Goal: Task Accomplishment & Management: Use online tool/utility

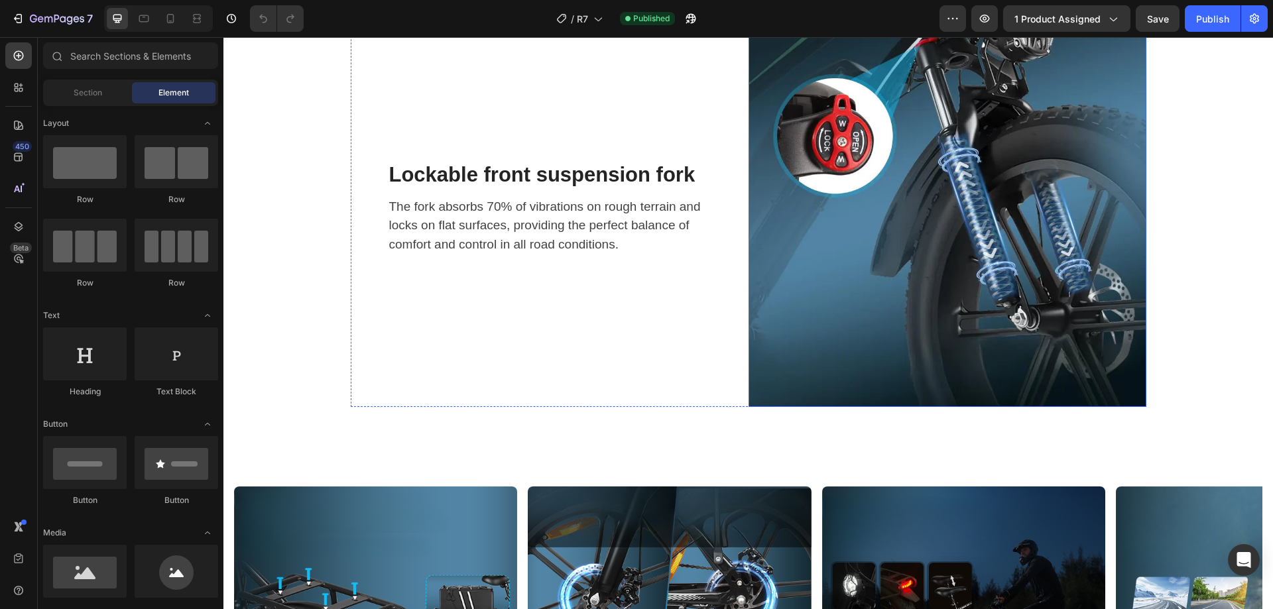
scroll to position [3713, 0]
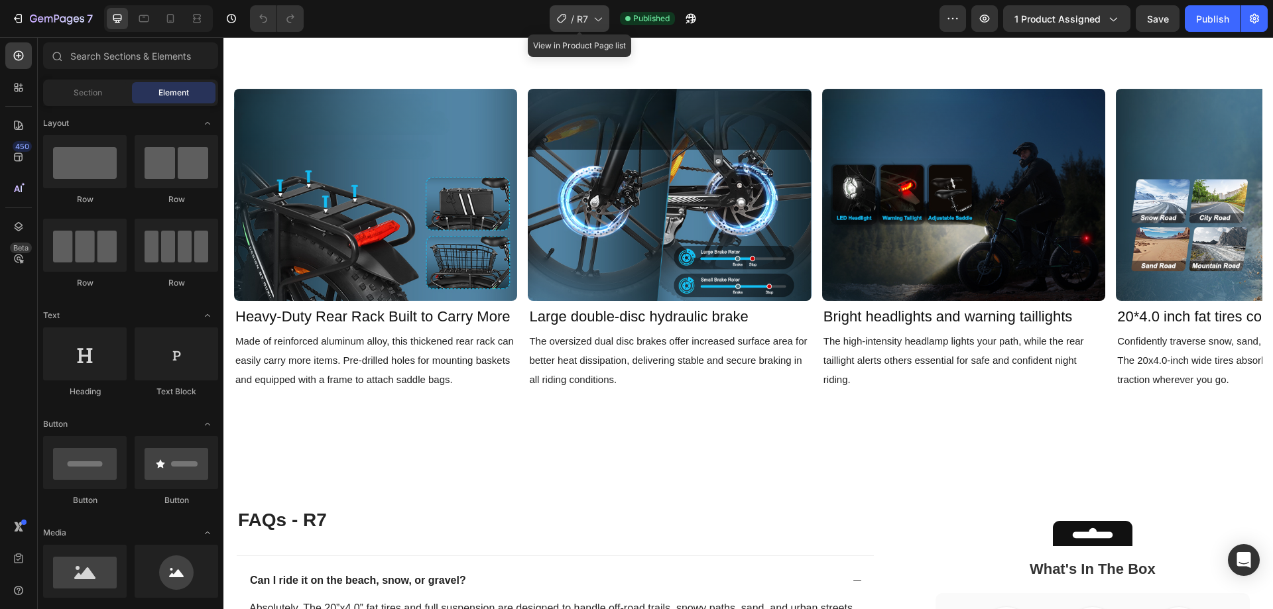
click at [587, 22] on span "R7" at bounding box center [582, 19] width 11 height 14
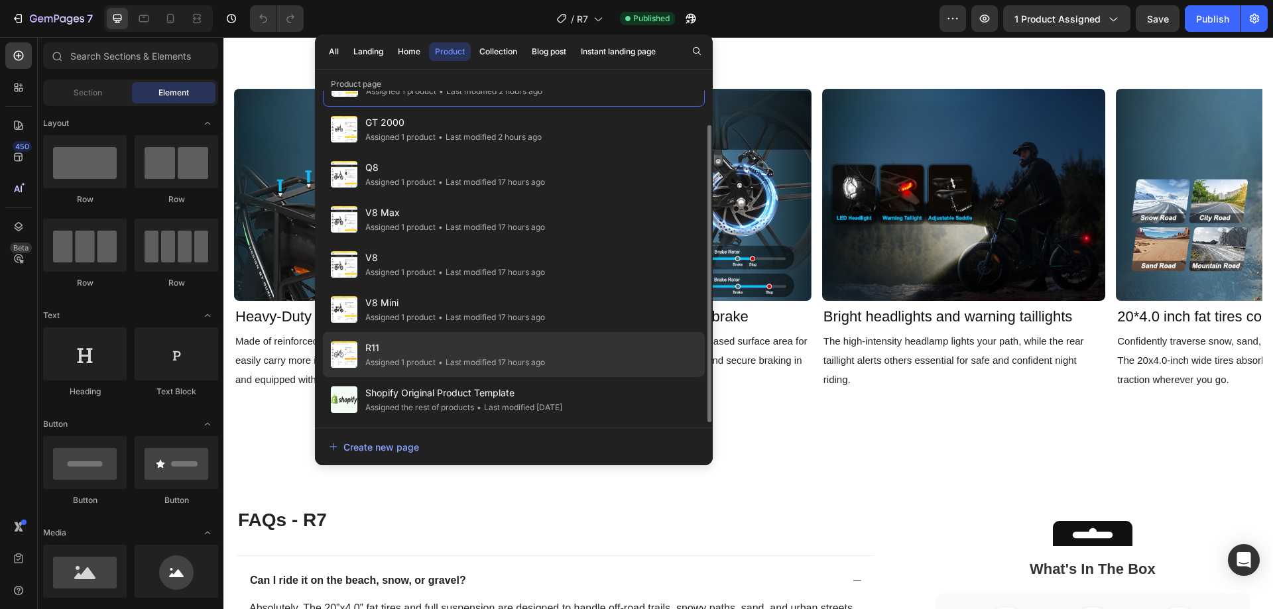
scroll to position [0, 0]
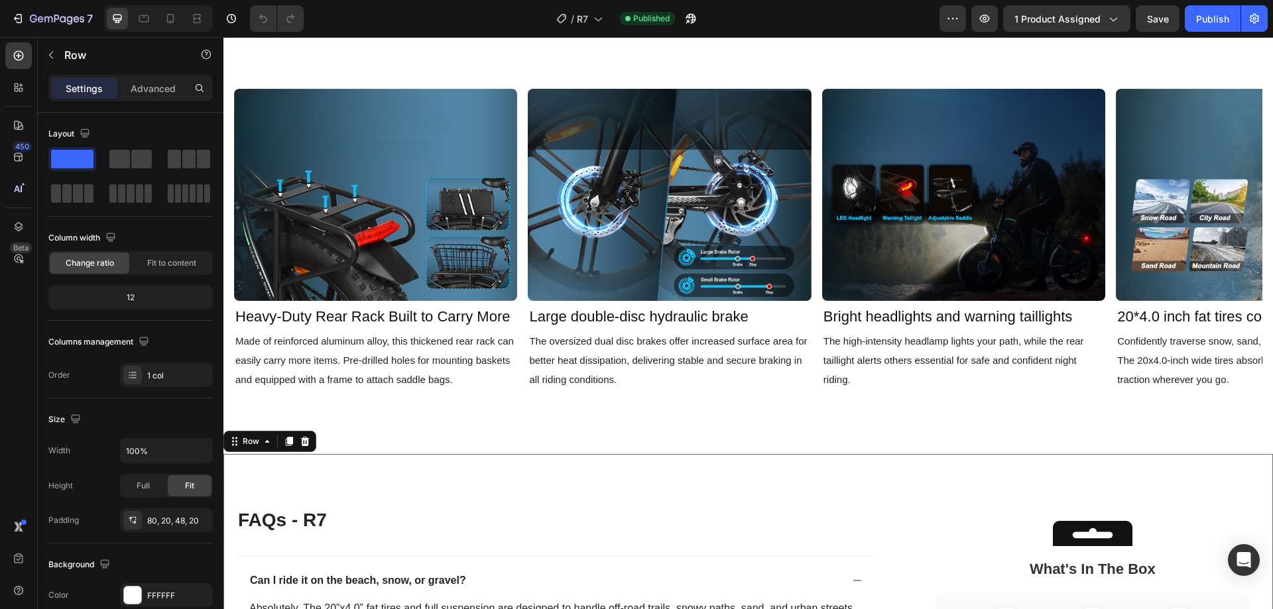
click at [858, 26] on div "/ R7 Published" at bounding box center [626, 18] width 625 height 27
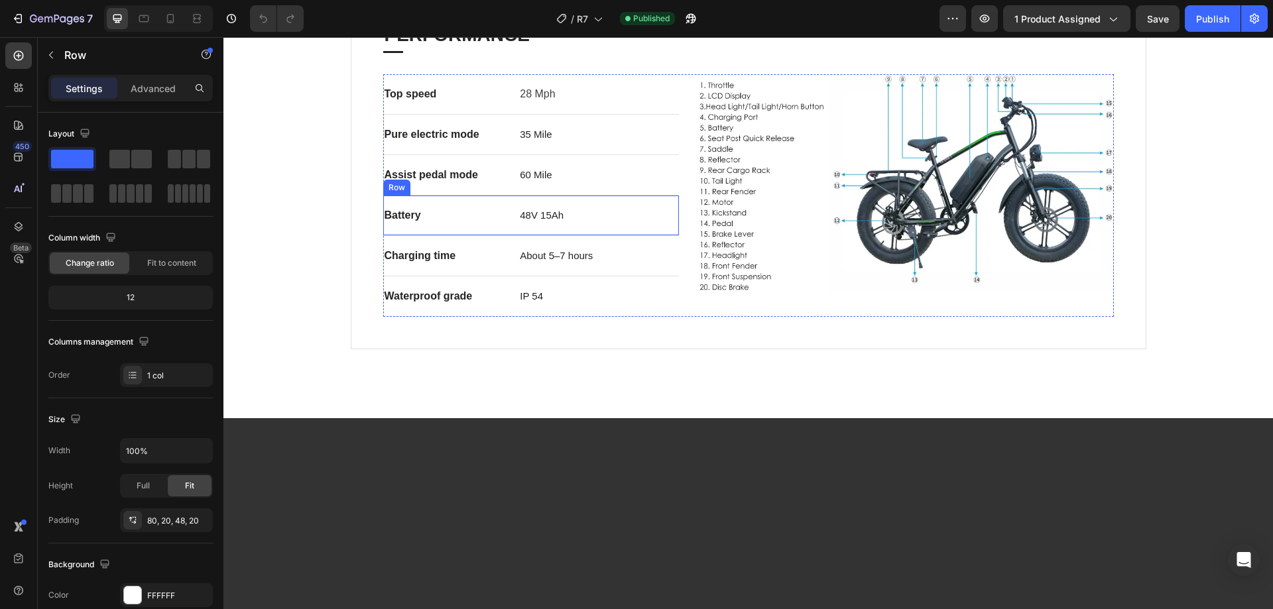
scroll to position [615, 0]
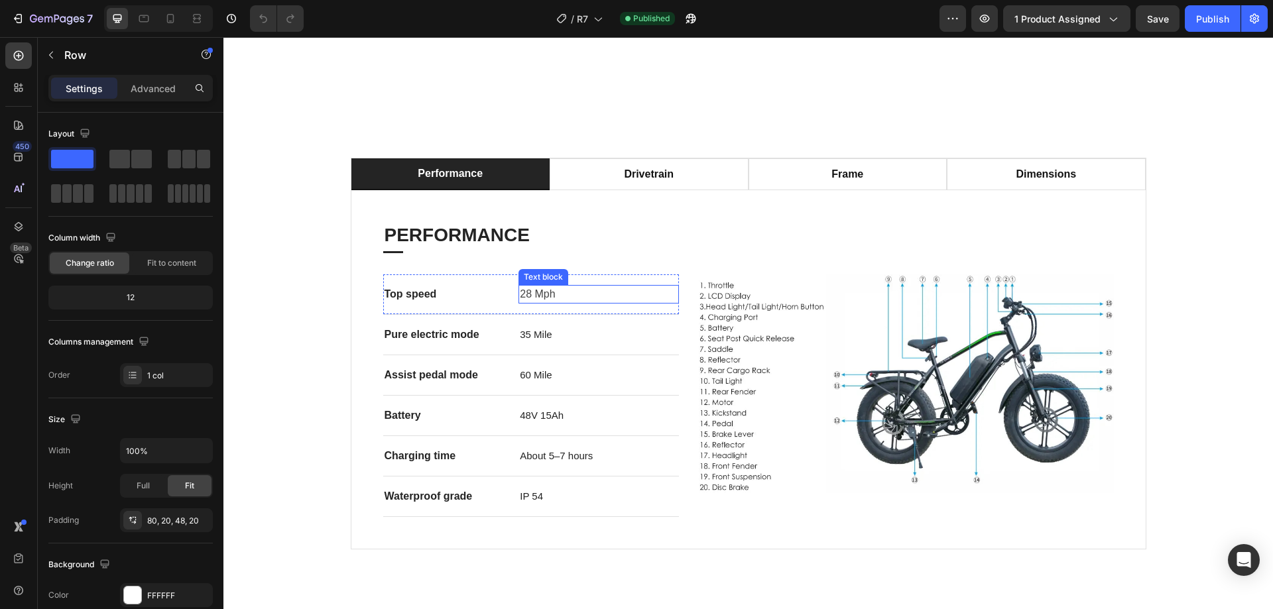
click at [520, 302] on p "28 Mph" at bounding box center [599, 294] width 158 height 16
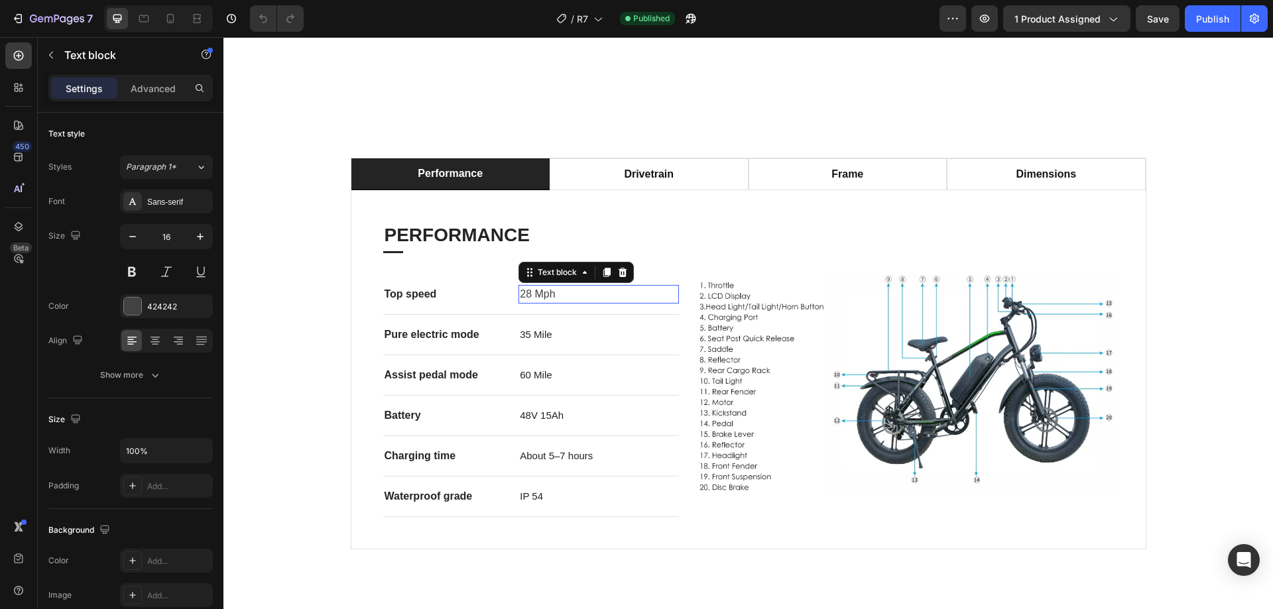
click at [520, 302] on p "28 Mph" at bounding box center [599, 294] width 158 height 16
click at [520, 340] on span "35 Mile" at bounding box center [536, 334] width 32 height 11
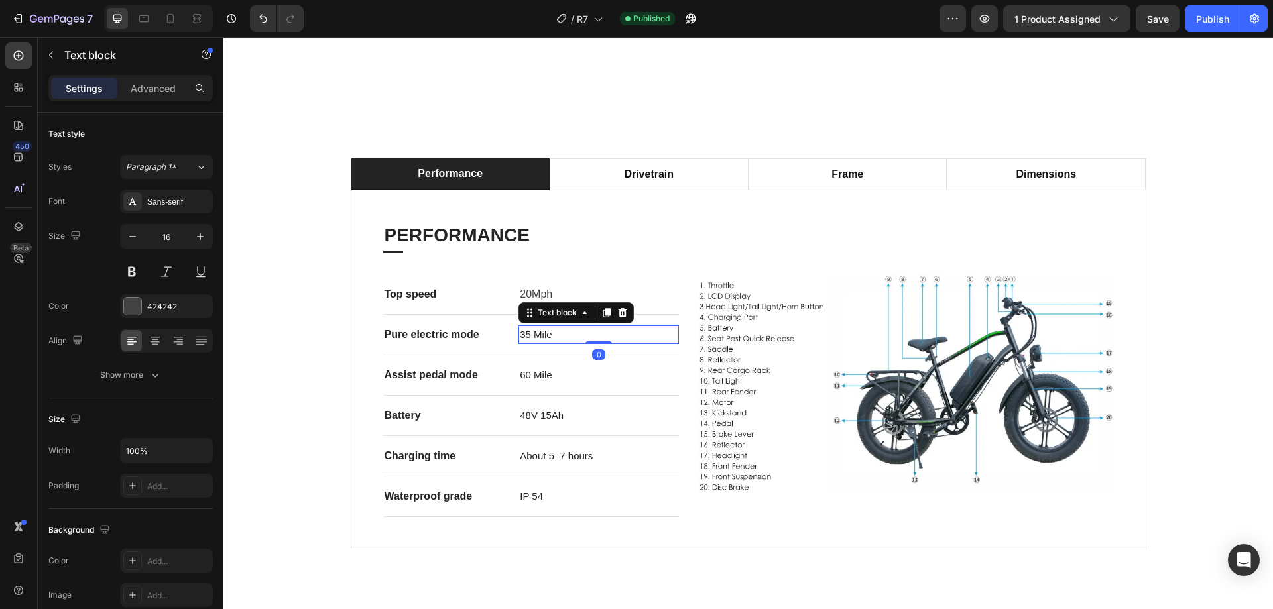
click at [520, 340] on span "35 Mile" at bounding box center [536, 334] width 32 height 11
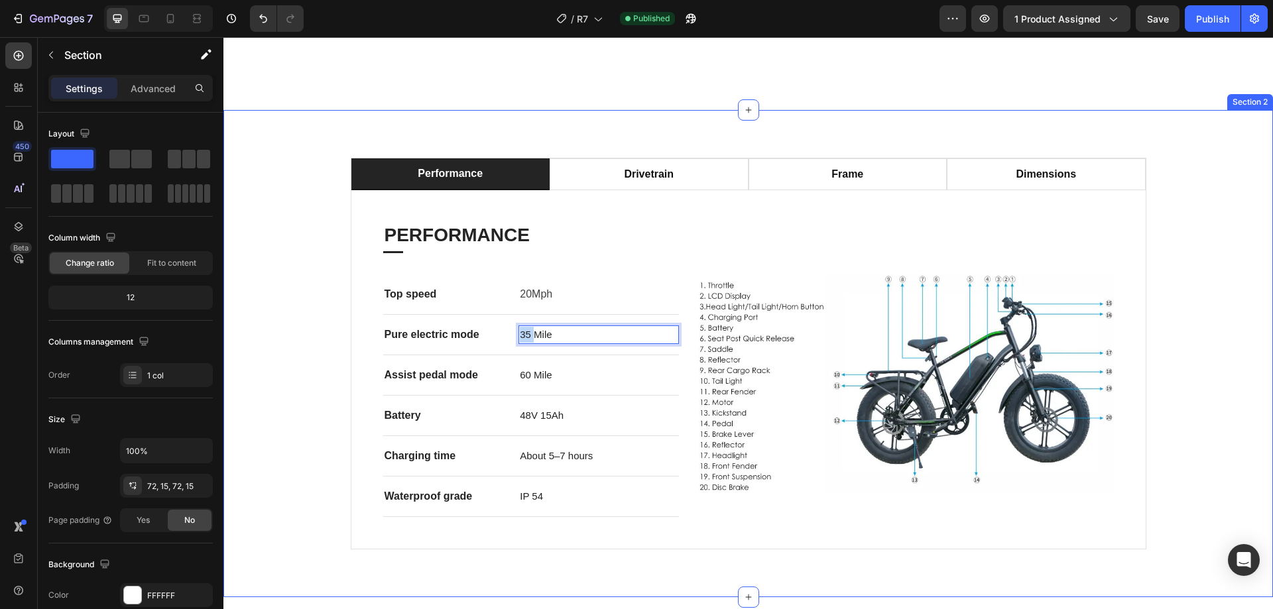
click at [1189, 280] on div "performance drivetrain frame dimensions PERFORMANCE Heading Title Line Top spee…" at bounding box center [748, 354] width 1030 height 392
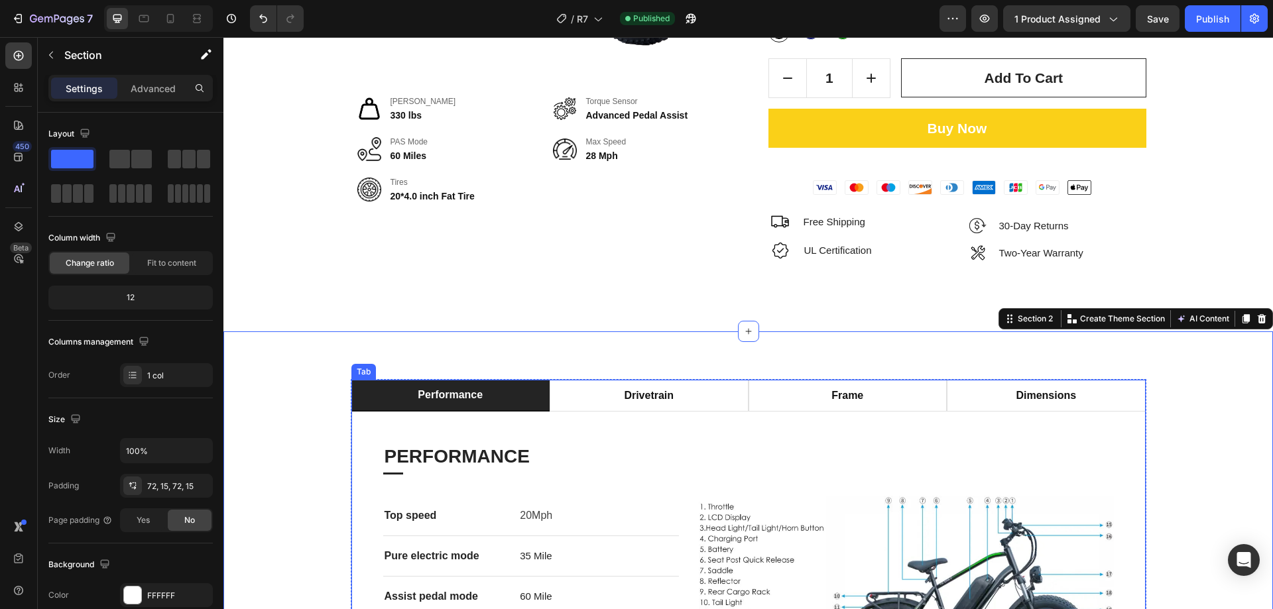
scroll to position [217, 0]
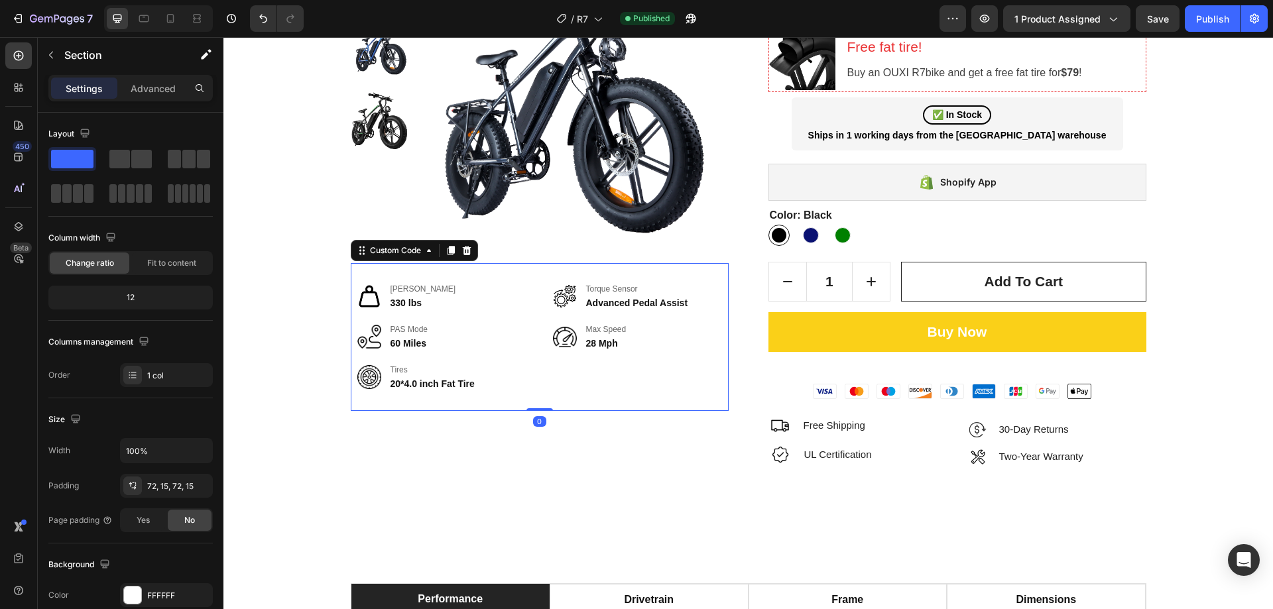
click at [602, 344] on div "28 Mph" at bounding box center [654, 344] width 136 height 14
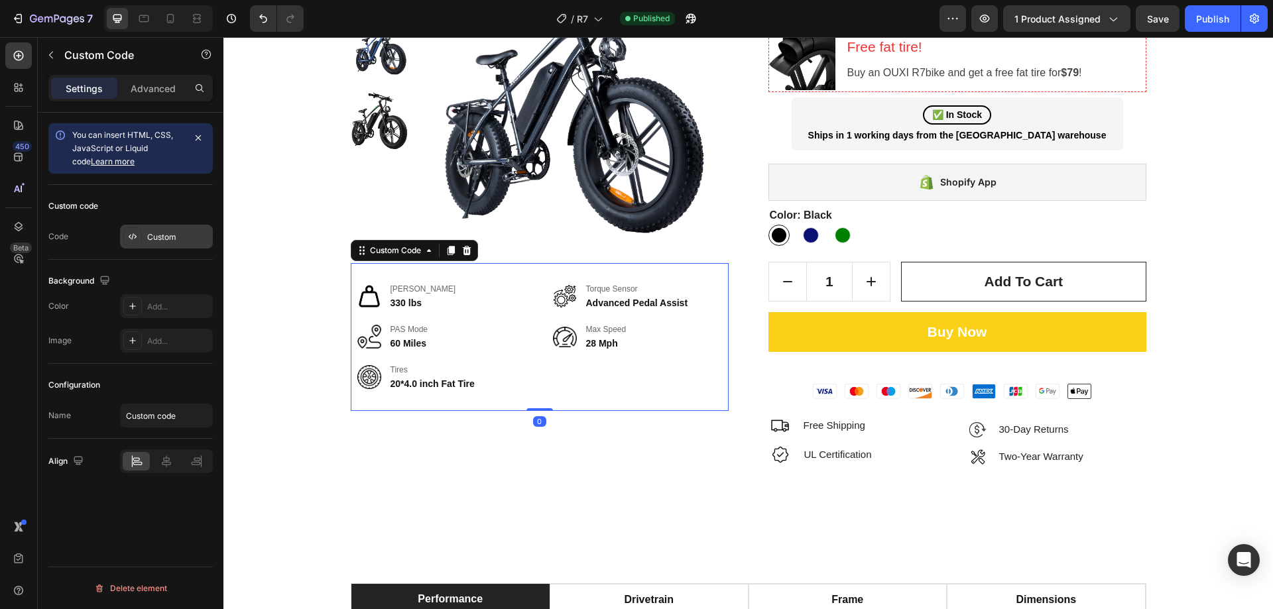
click at [167, 244] on div "Custom" at bounding box center [166, 237] width 93 height 24
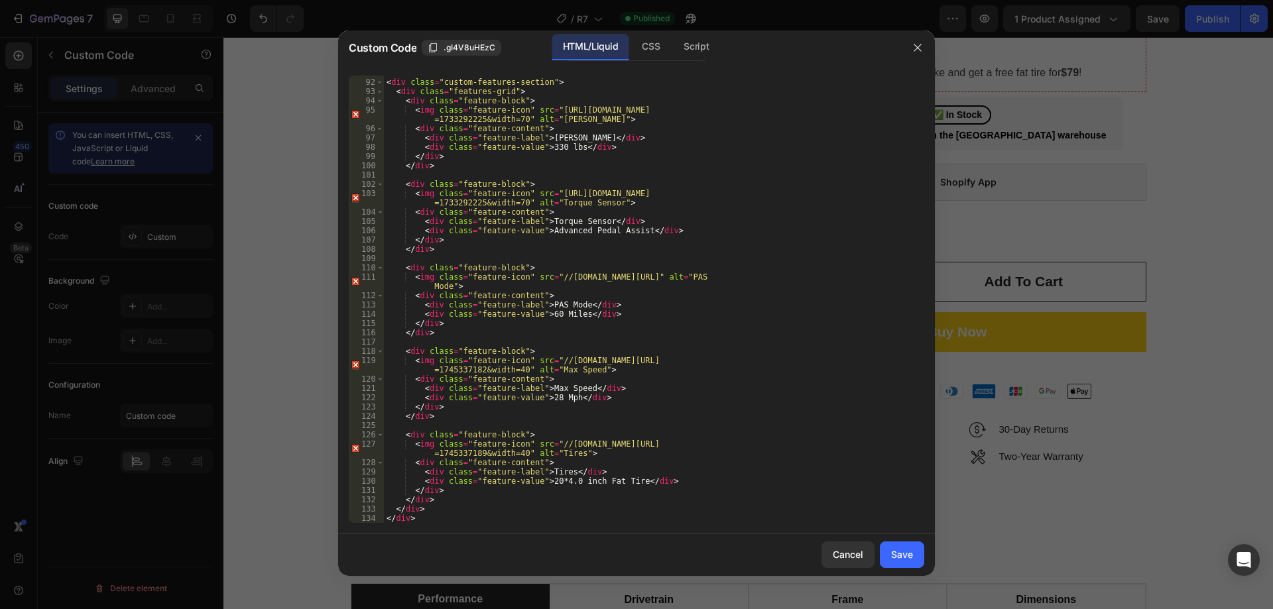
scroll to position [843, 0]
click at [546, 401] on div "< div class = "custom-features-section" > < div class = "features-grid" > < div…" at bounding box center [649, 301] width 530 height 466
click at [617, 391] on div "< div class = "custom-features-section" > < div class = "features-grid" > < div…" at bounding box center [649, 301] width 530 height 466
type textarea "<div class="feature-label">[PERSON_NAME]</div>"
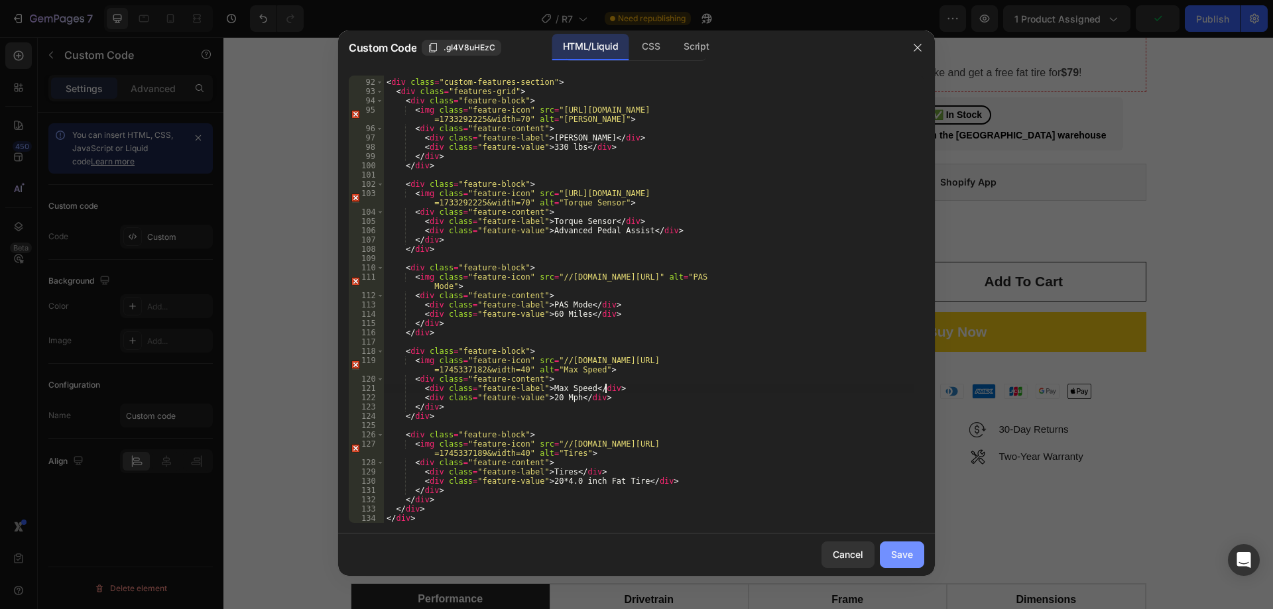
click at [909, 559] on div "Save" at bounding box center [902, 555] width 22 height 14
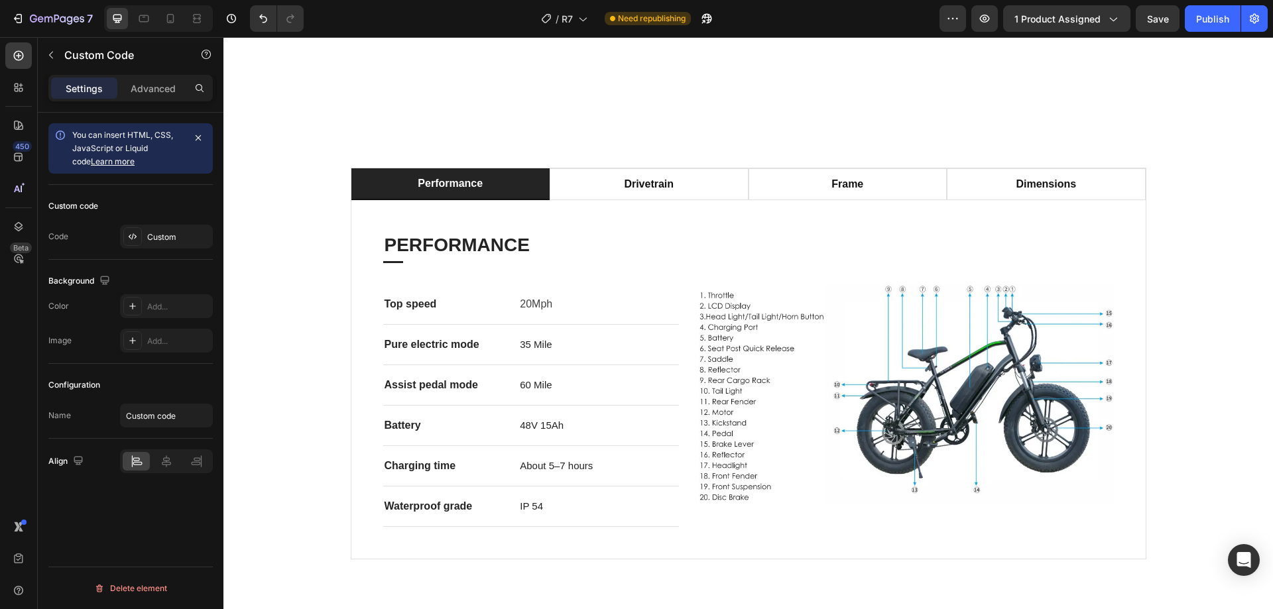
scroll to position [729, 0]
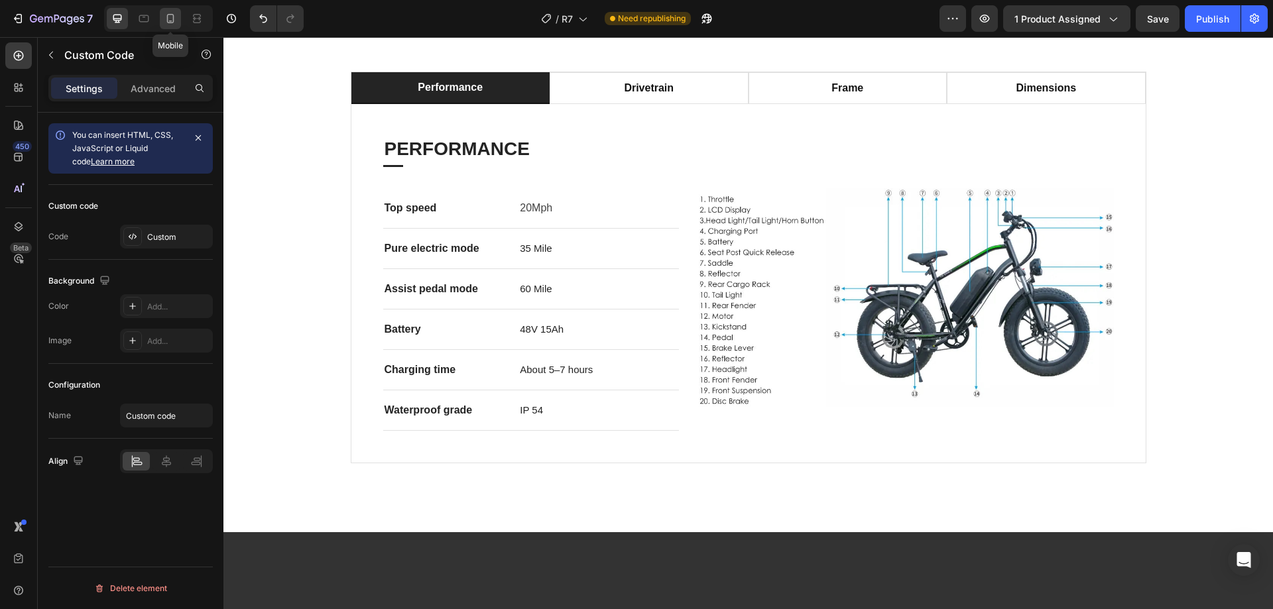
click at [173, 18] on icon at bounding box center [170, 18] width 7 height 9
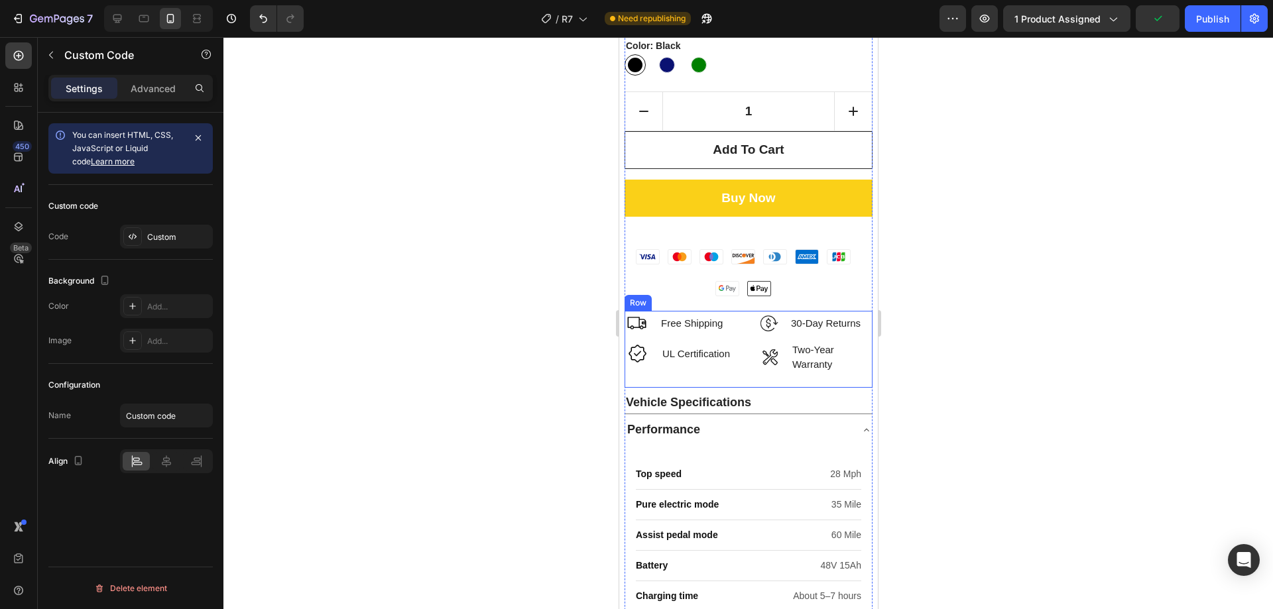
scroll to position [915, 0]
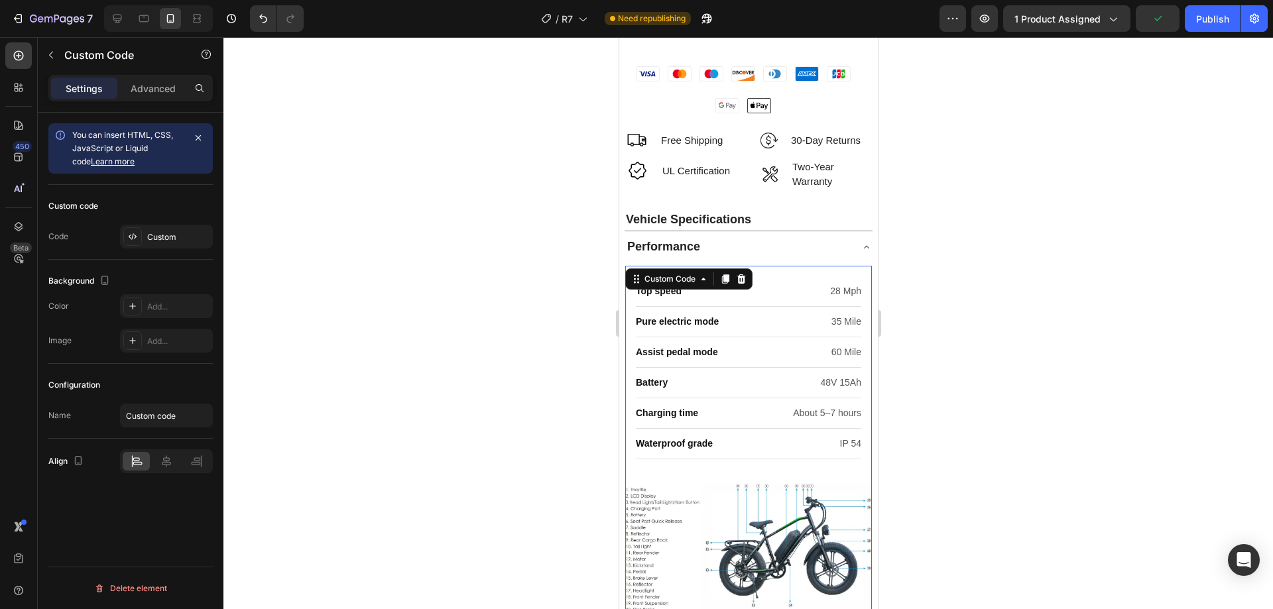
click at [750, 318] on div "Pure electric mode 35 Mile" at bounding box center [747, 322] width 225 height 30
click at [161, 234] on div "Custom" at bounding box center [178, 237] width 62 height 12
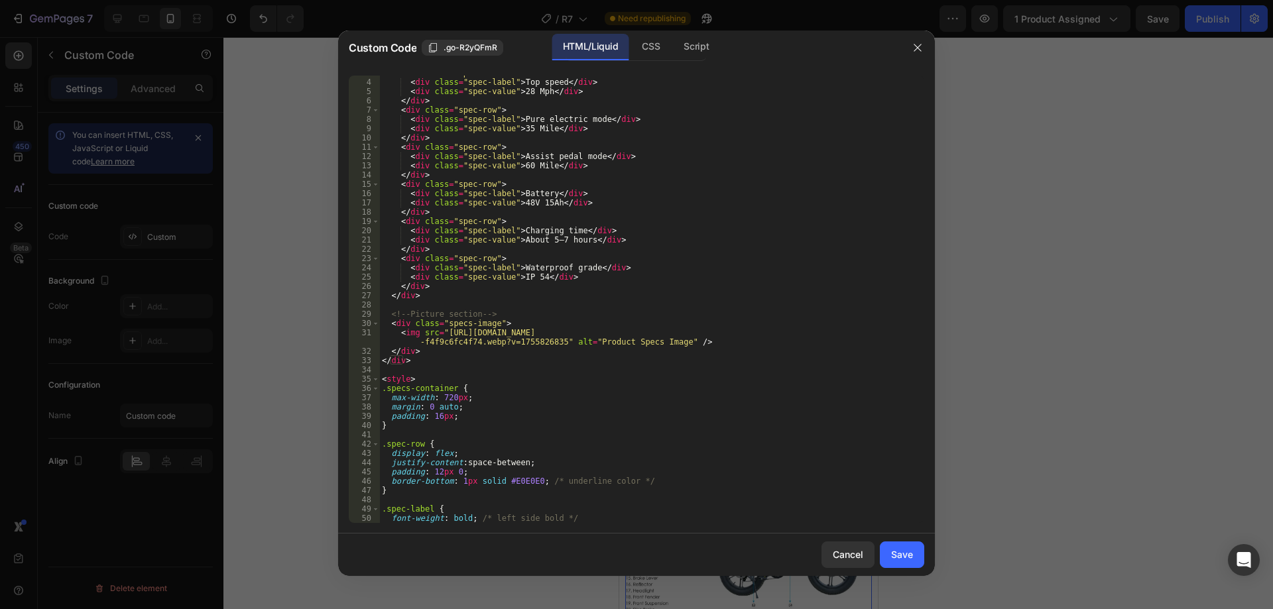
scroll to position [0, 0]
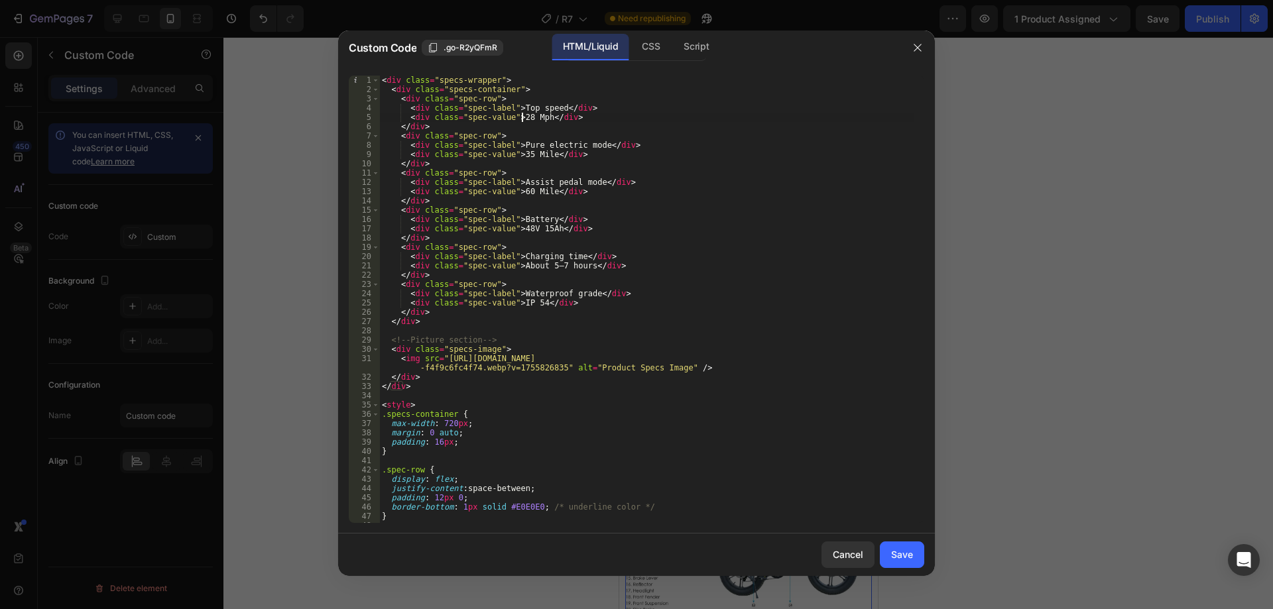
click at [521, 121] on div "< div class = "specs-wrapper" > < div class = "specs-container" > < div class =…" at bounding box center [646, 309] width 535 height 466
click at [613, 200] on div "< div class = "specs-wrapper" > < div class = "specs-container" > < div class =…" at bounding box center [646, 309] width 535 height 466
type textarea "</div>"
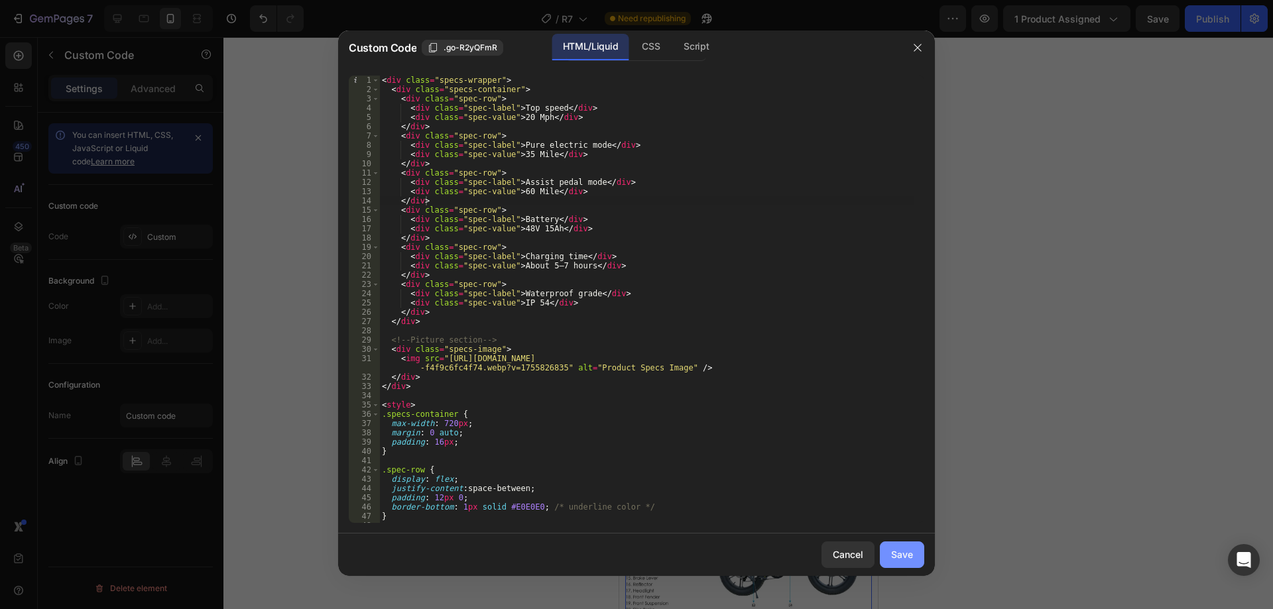
click at [902, 558] on div "Save" at bounding box center [902, 555] width 22 height 14
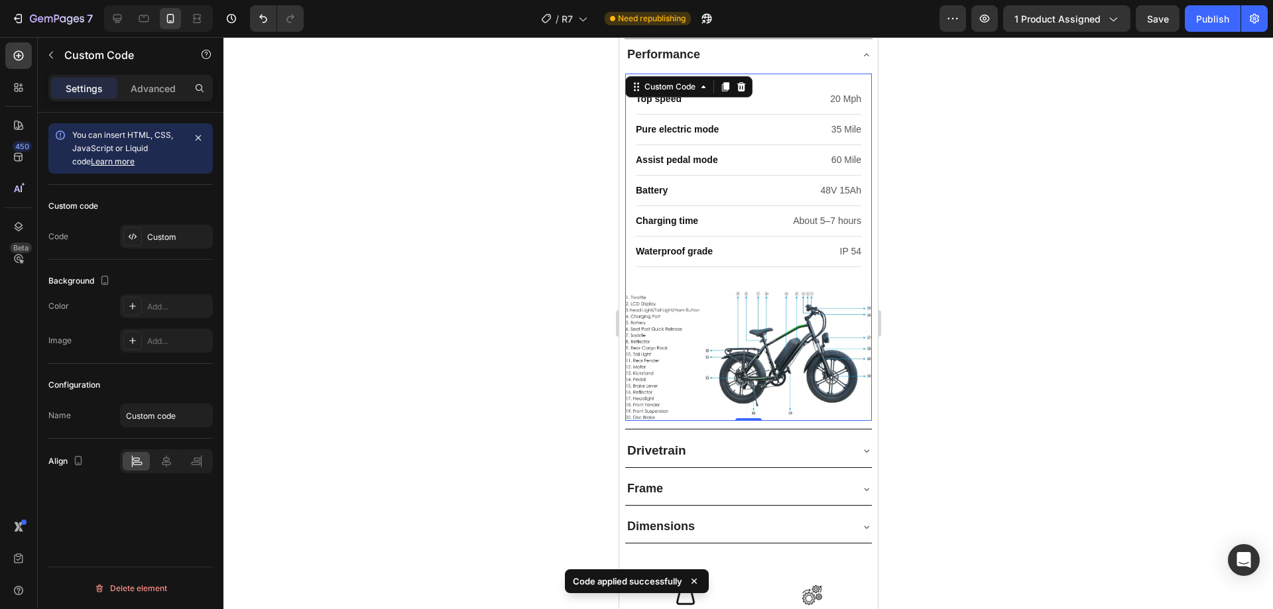
scroll to position [1180, 0]
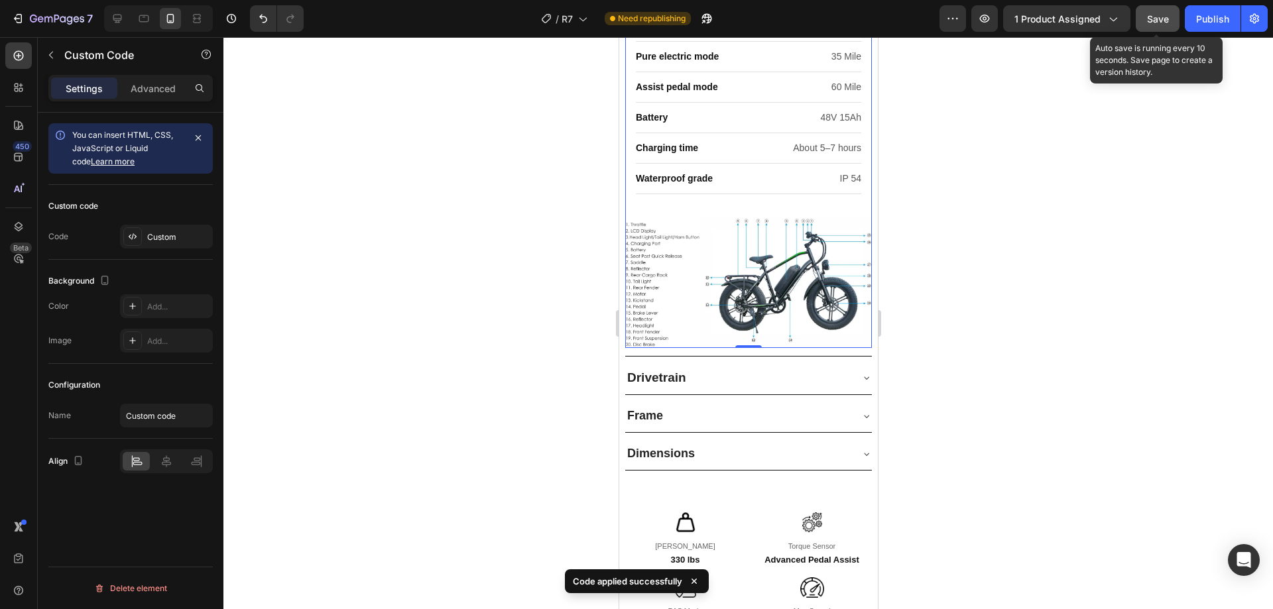
click at [1157, 19] on span "Save" at bounding box center [1158, 18] width 22 height 11
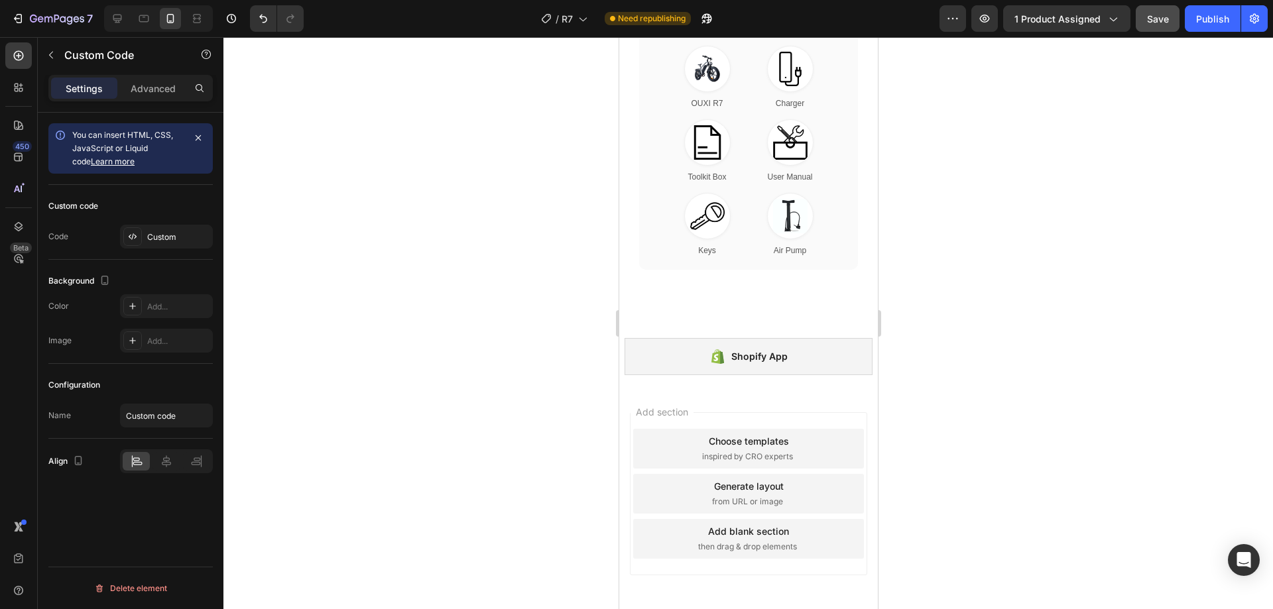
scroll to position [4697, 0]
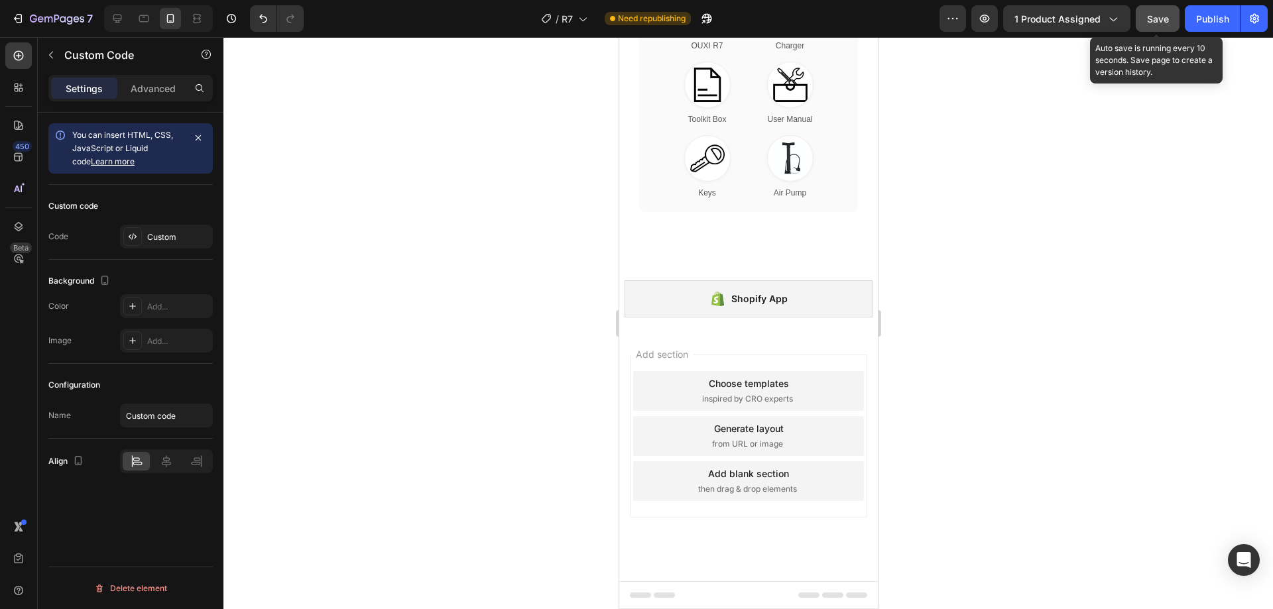
click at [1146, 19] on button "Save" at bounding box center [1158, 18] width 44 height 27
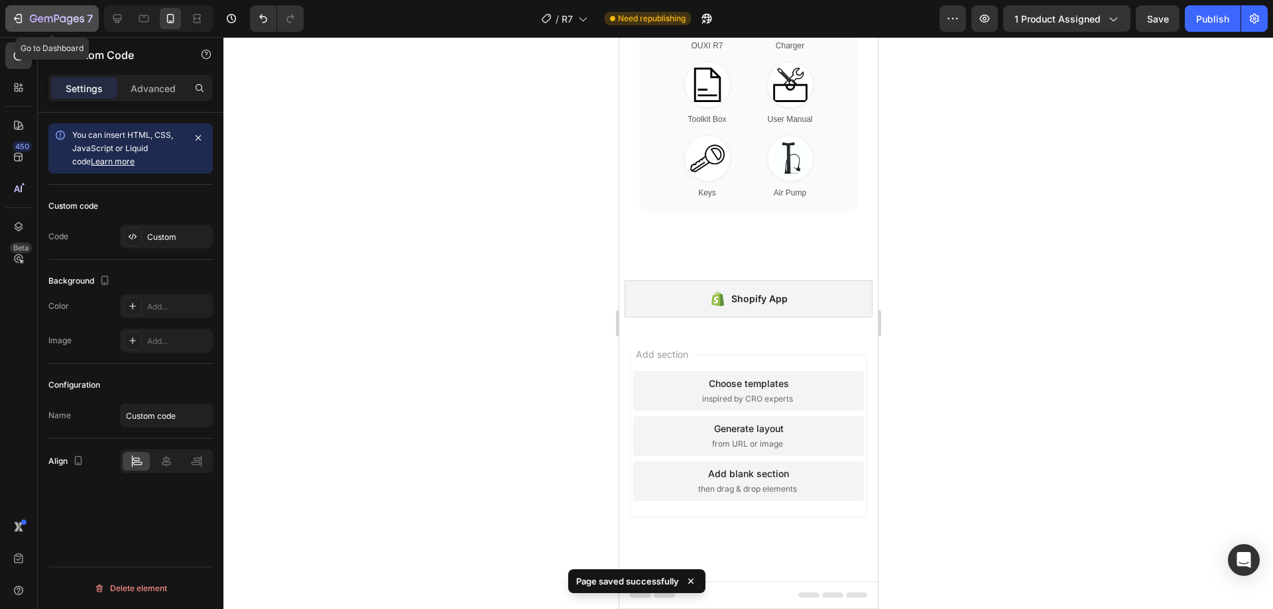
click at [25, 17] on div "7" at bounding box center [52, 19] width 82 height 16
